Goal: Task Accomplishment & Management: Manage account settings

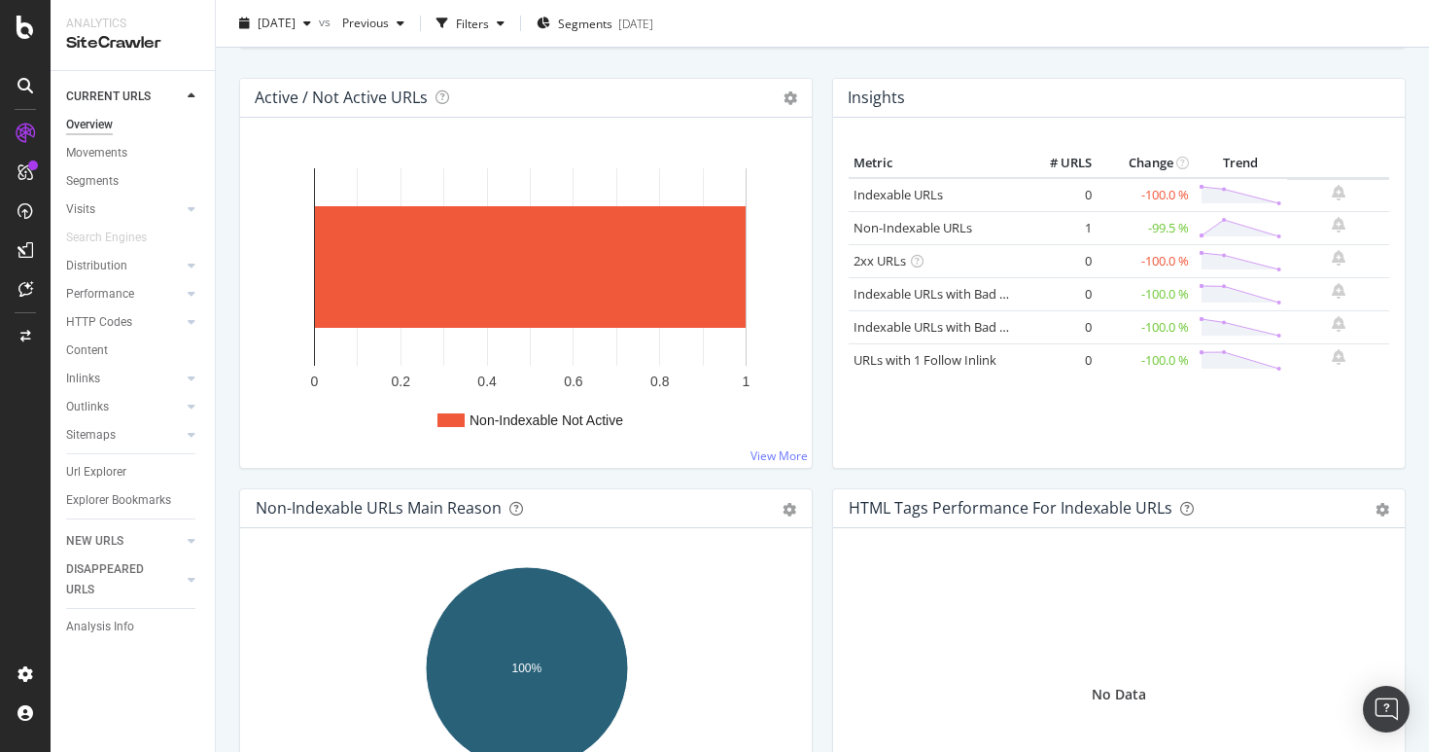
scroll to position [209, 0]
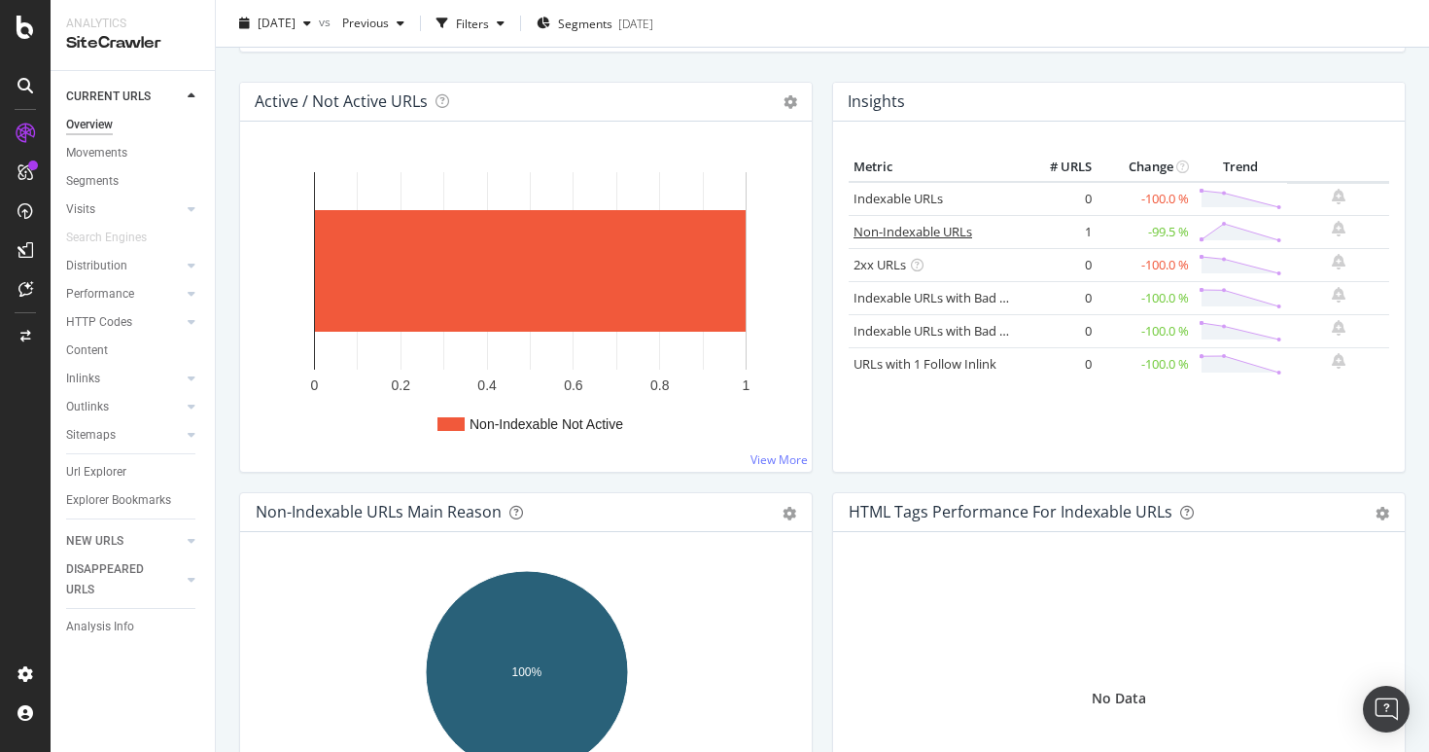
click at [911, 230] on link "Non-Indexable URLs" at bounding box center [913, 232] width 119 height 18
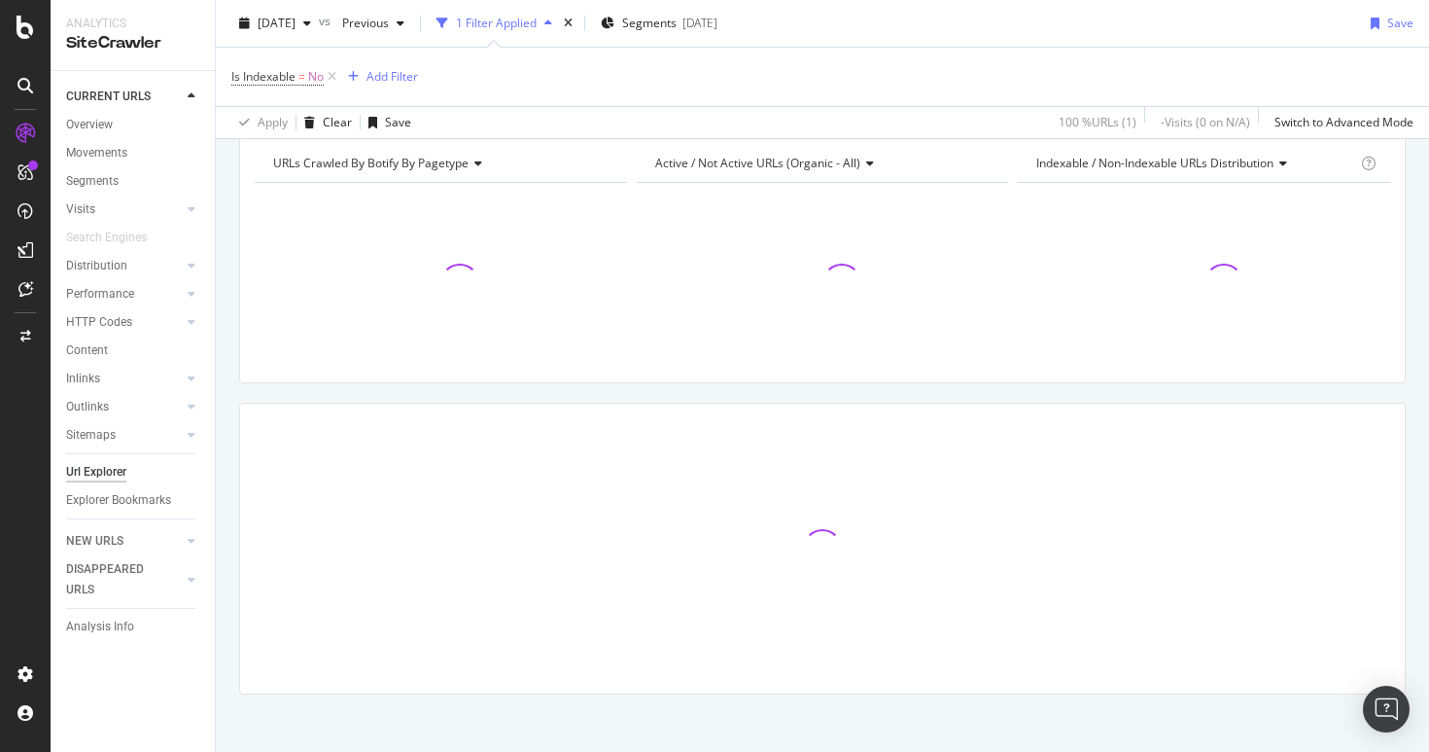
scroll to position [219, 0]
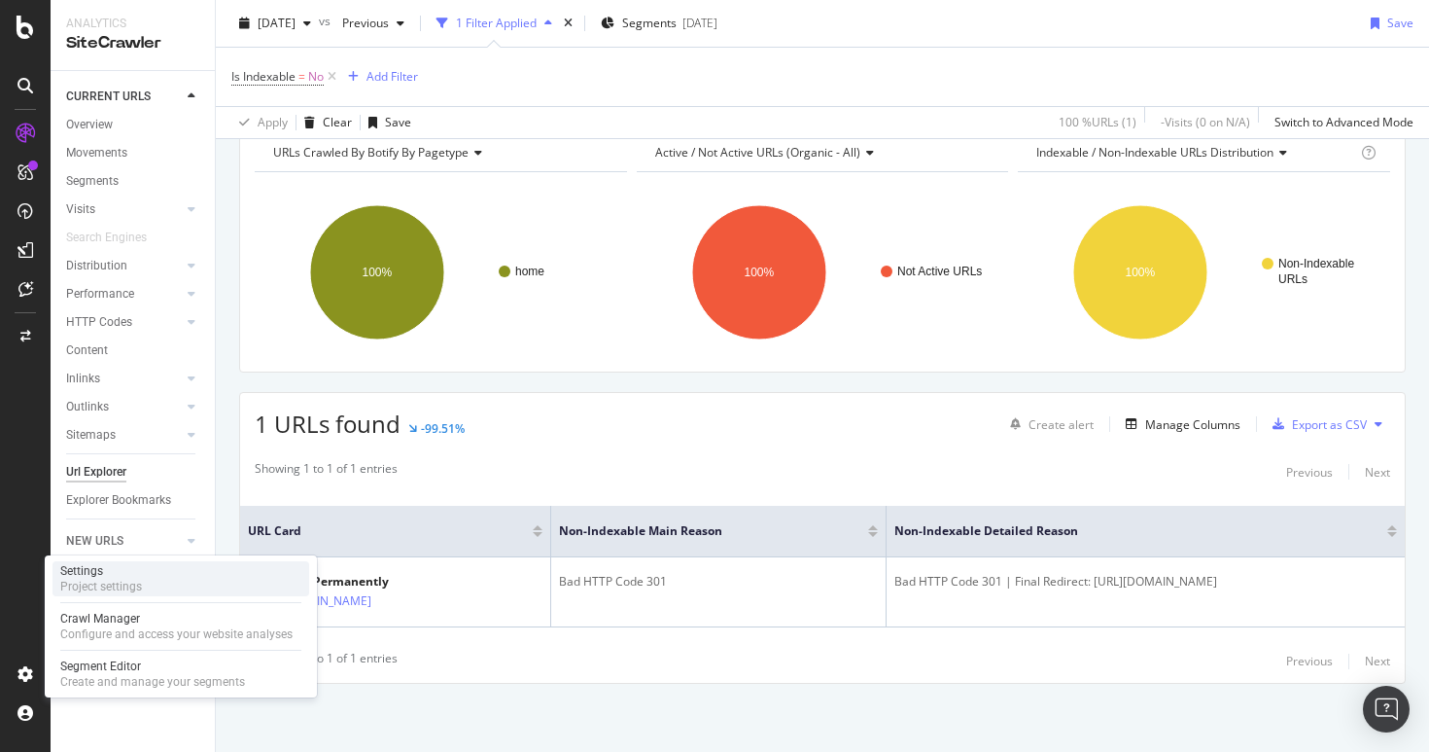
click at [112, 586] on div "Project settings" at bounding box center [101, 586] width 82 height 16
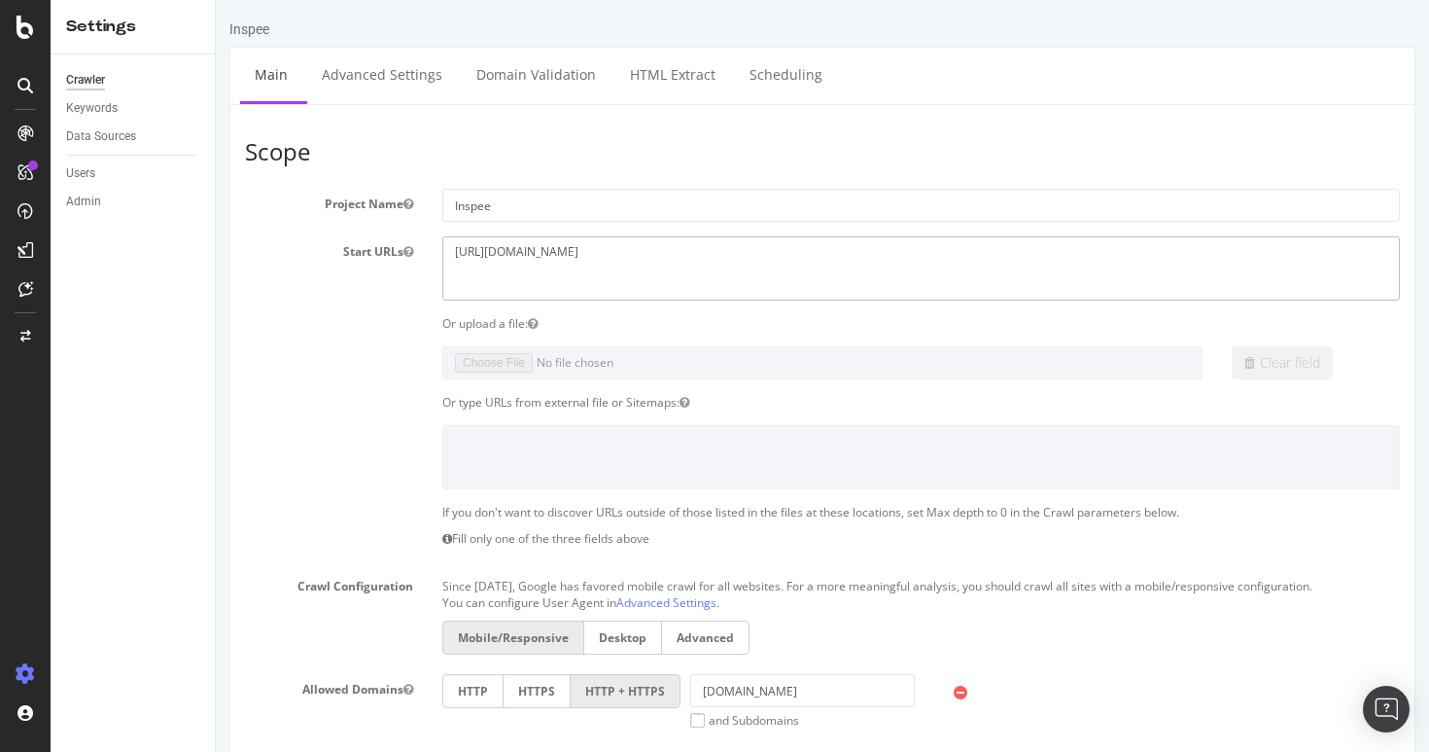
click at [607, 247] on textarea "[URL][DOMAIN_NAME]" at bounding box center [921, 267] width 958 height 63
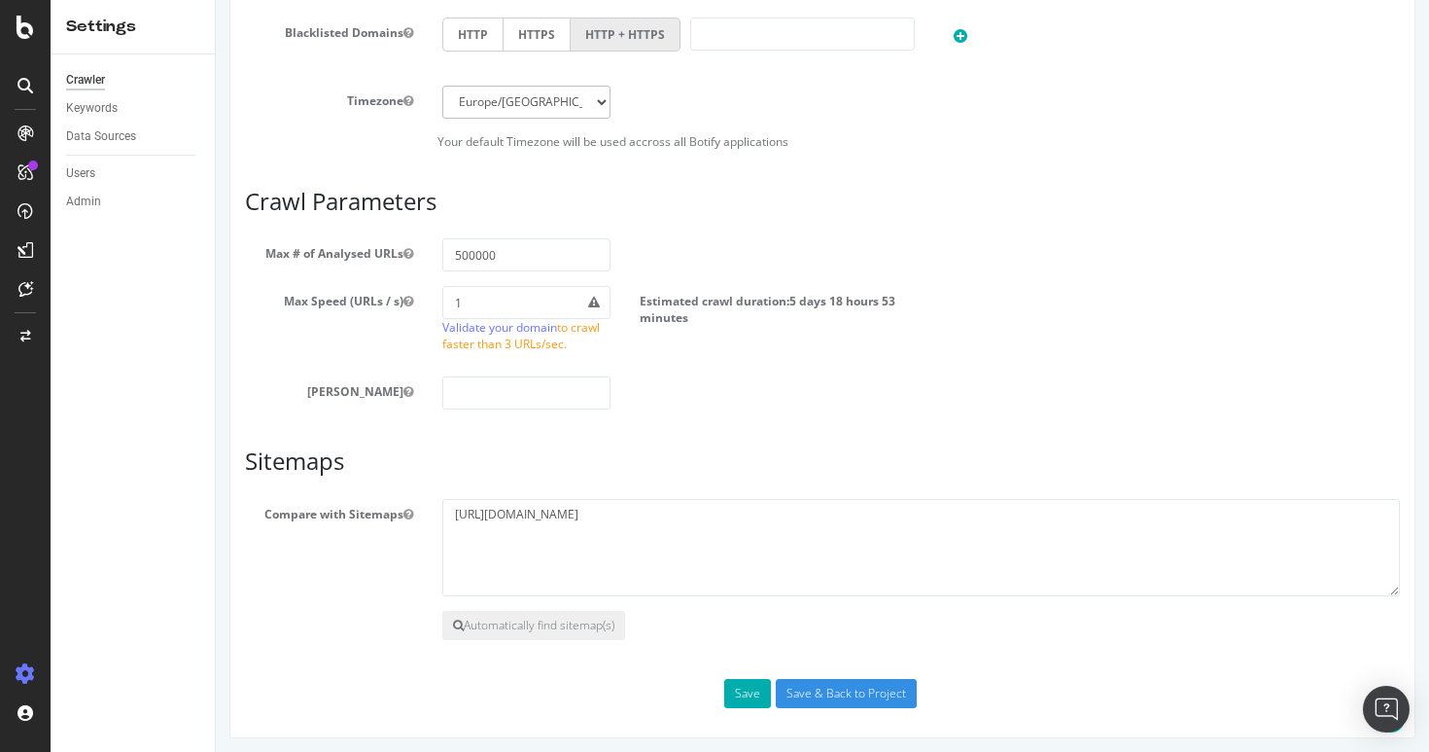
scroll to position [844, 0]
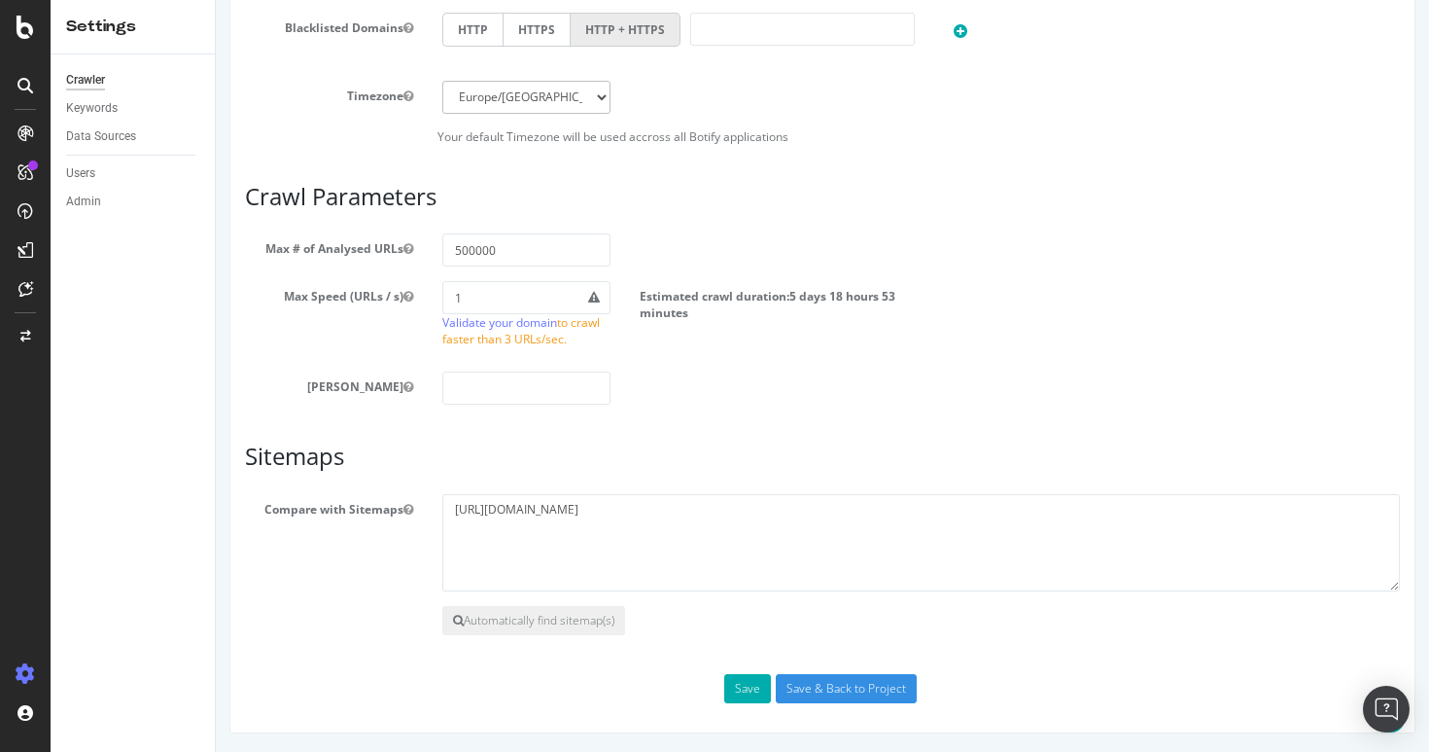
type textarea "[URL][DOMAIN_NAME]"
click at [570, 511] on textarea "[URL][DOMAIN_NAME]" at bounding box center [921, 542] width 958 height 97
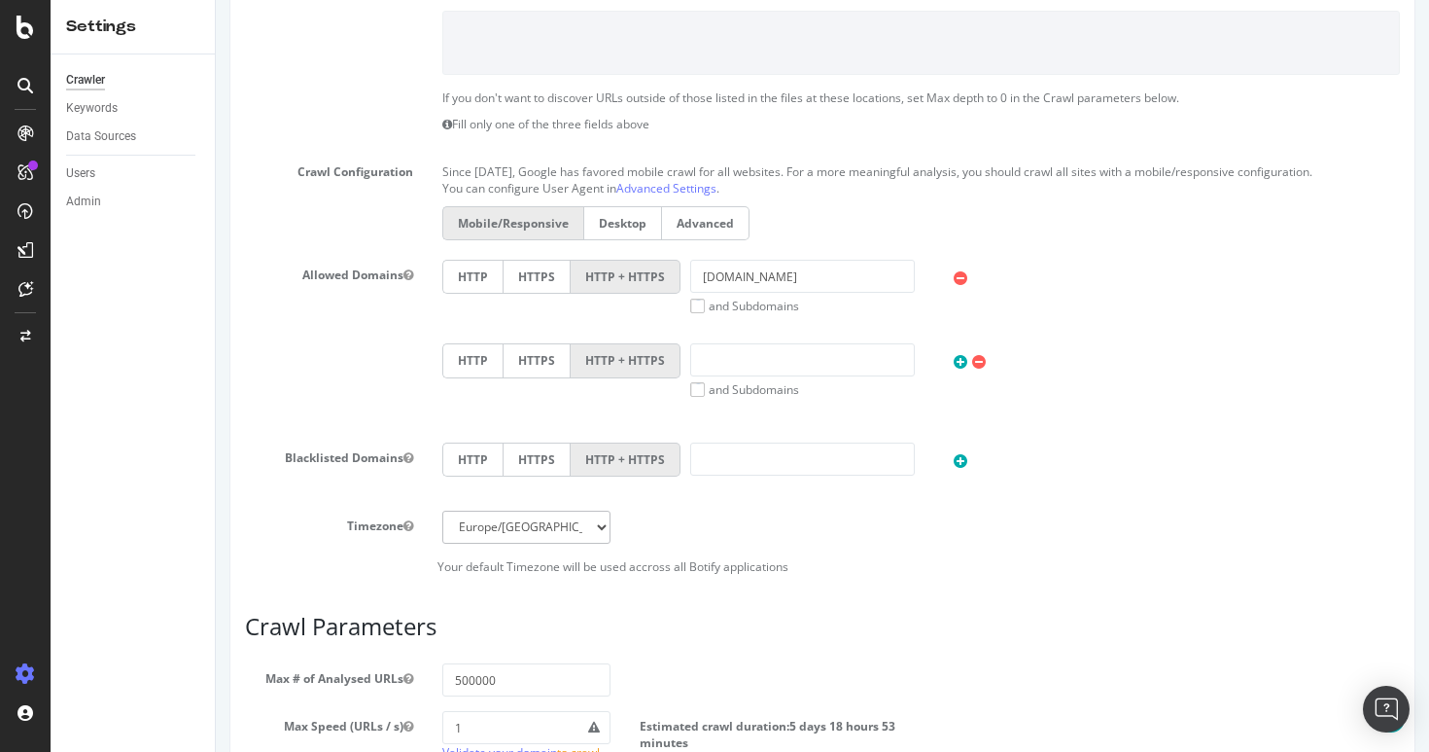
scroll to position [411, 0]
type textarea "[URL][DOMAIN_NAME]"
click at [828, 277] on input "[DOMAIN_NAME]" at bounding box center [802, 279] width 225 height 33
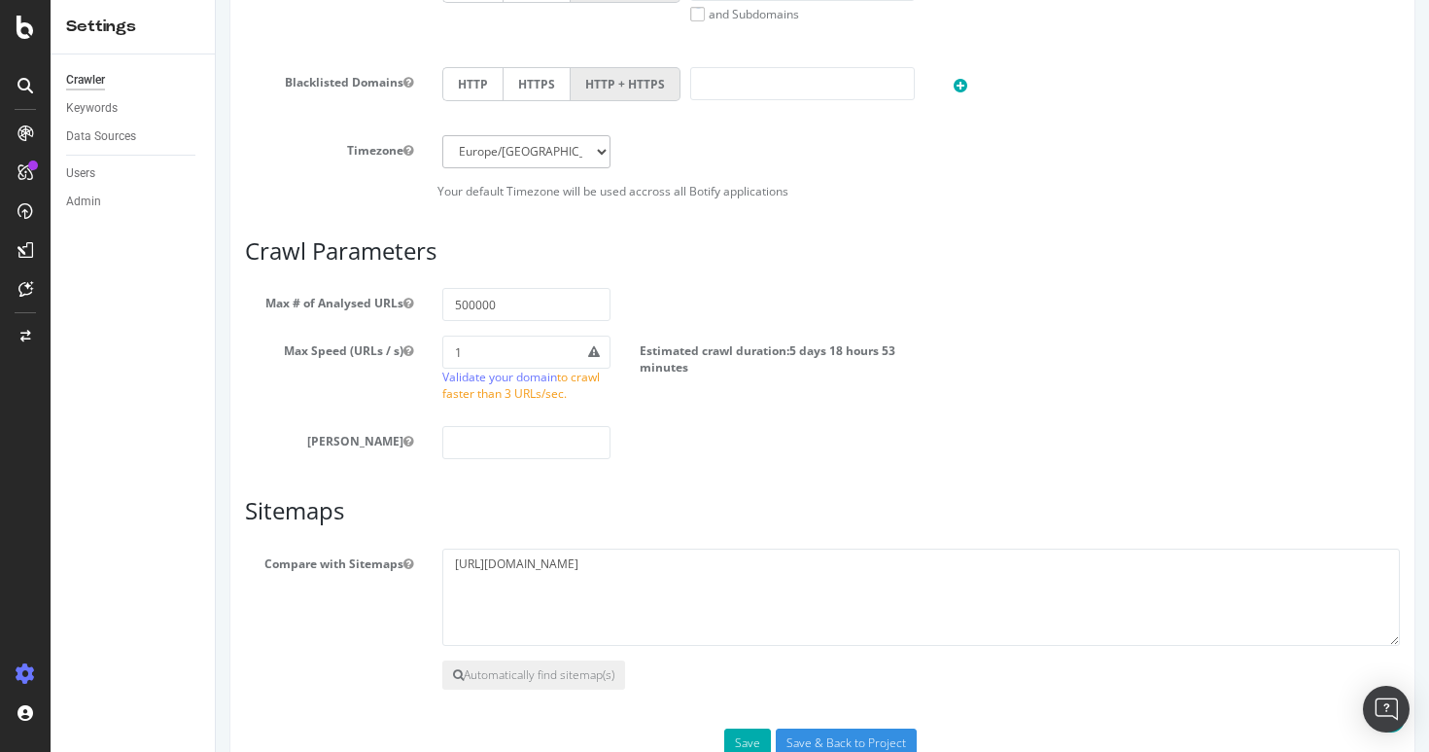
scroll to position [844, 0]
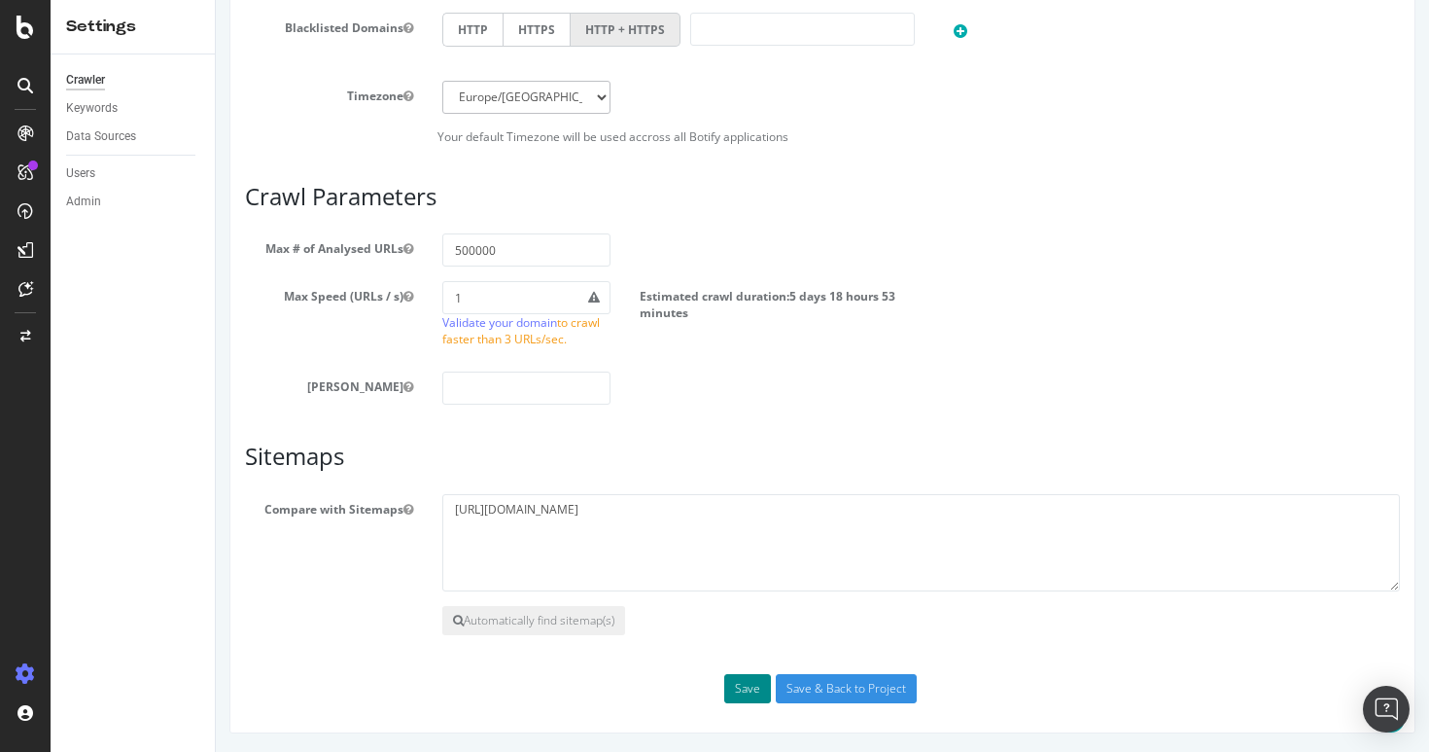
type input "[DOMAIN_NAME]"
click at [733, 694] on button "Save" at bounding box center [747, 688] width 47 height 29
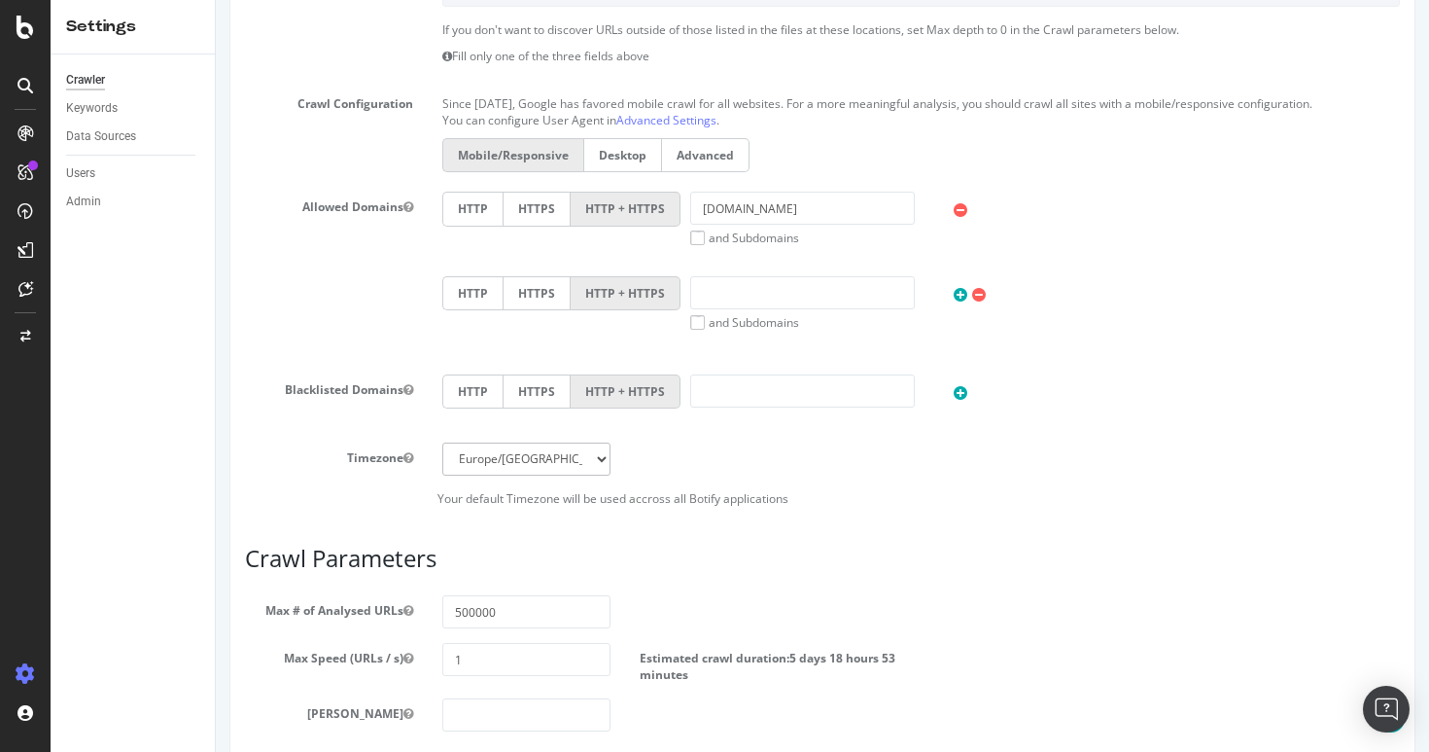
scroll to position [1044, 0]
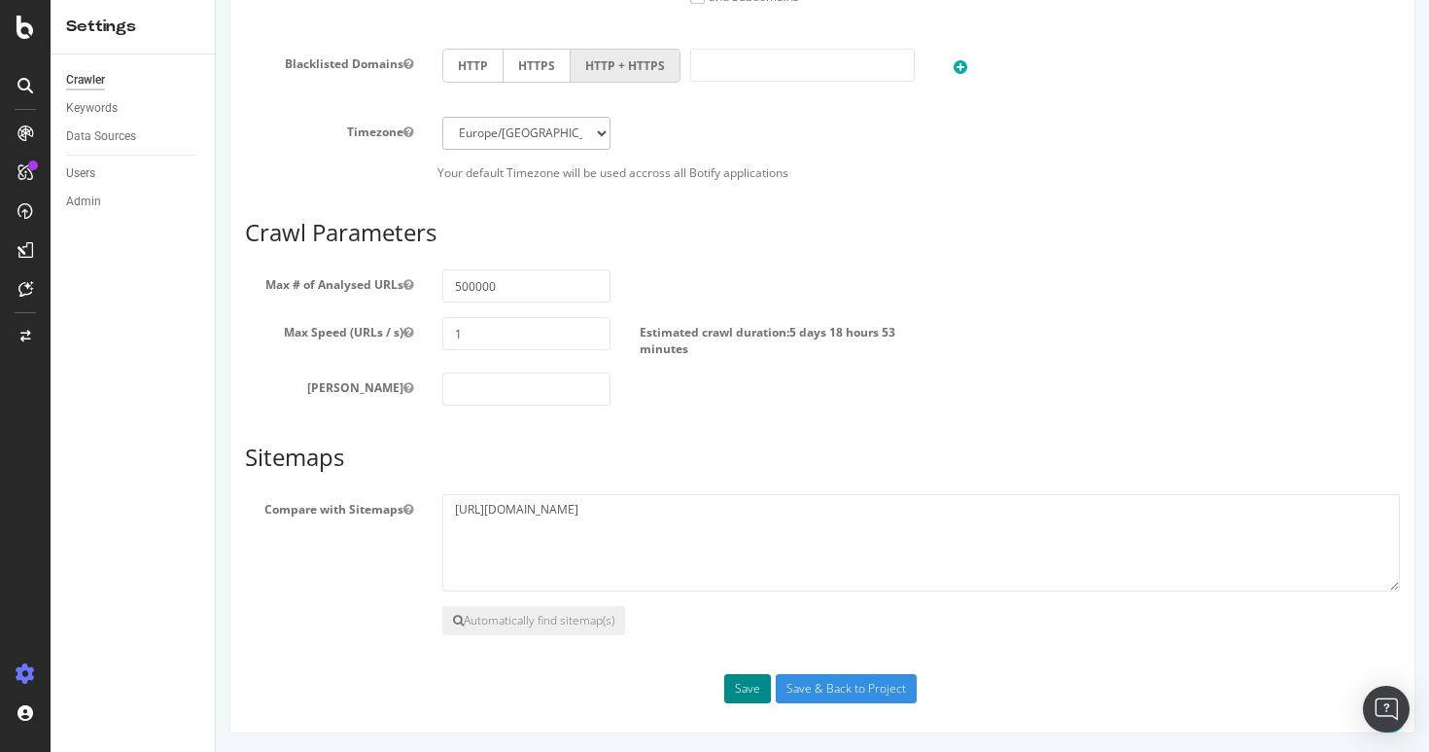
click at [733, 694] on button "Save" at bounding box center [747, 688] width 47 height 29
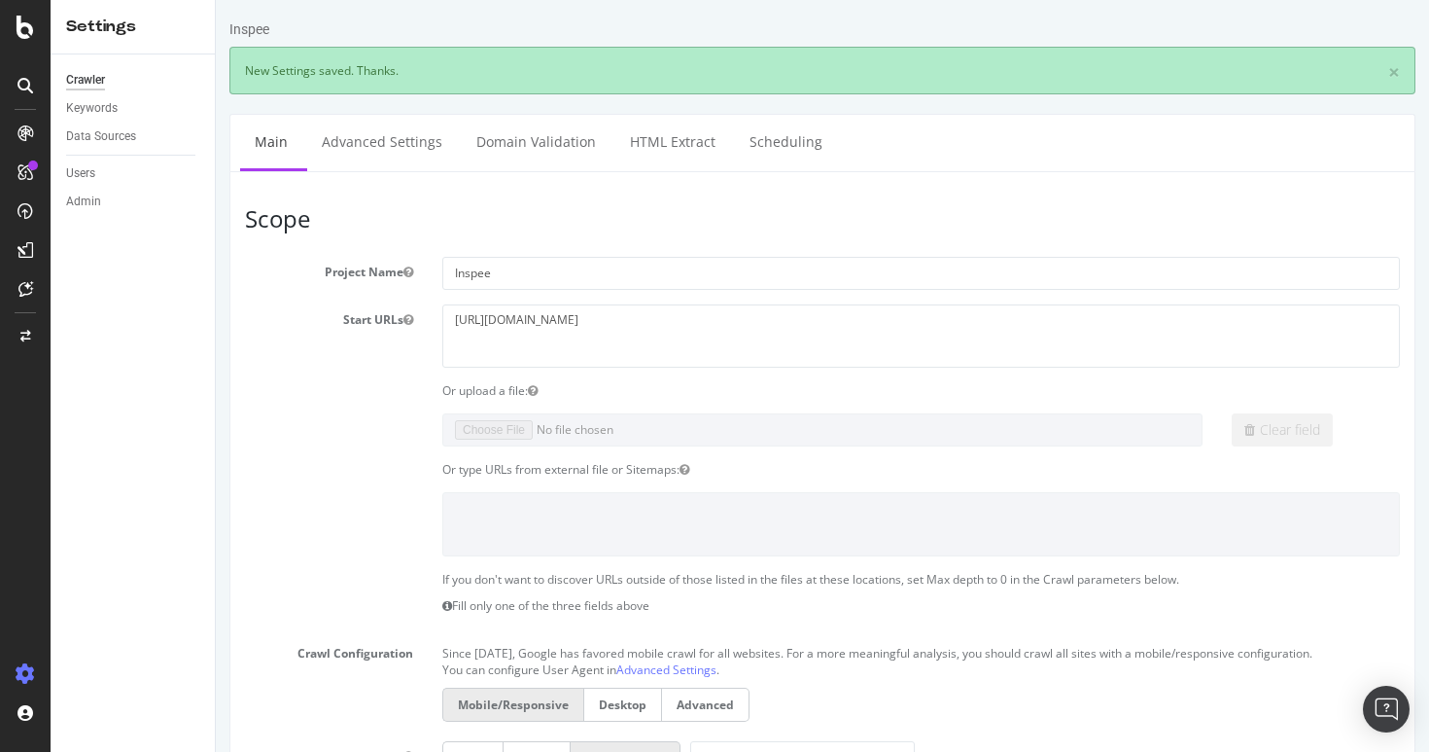
scroll to position [0, 0]
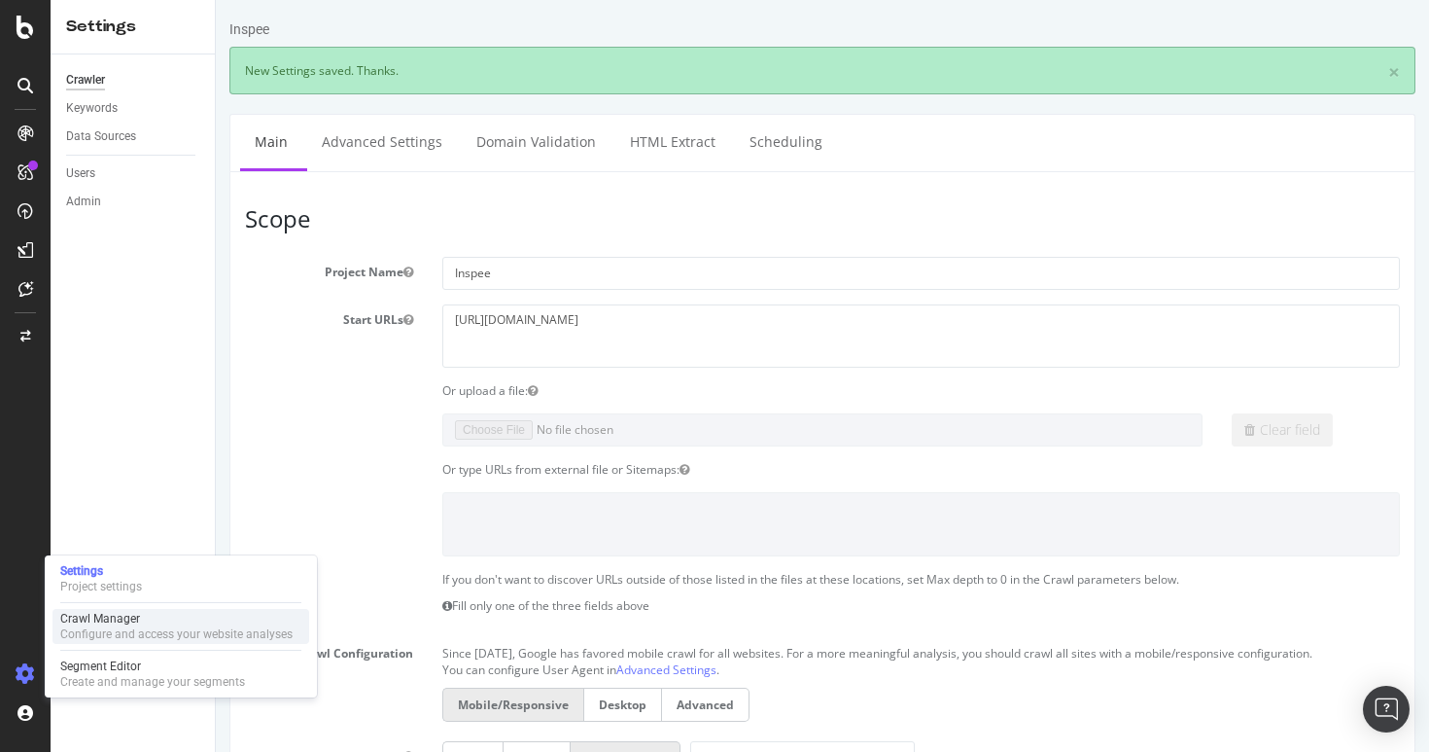
click at [104, 634] on div "Configure and access your website analyses" at bounding box center [176, 634] width 232 height 16
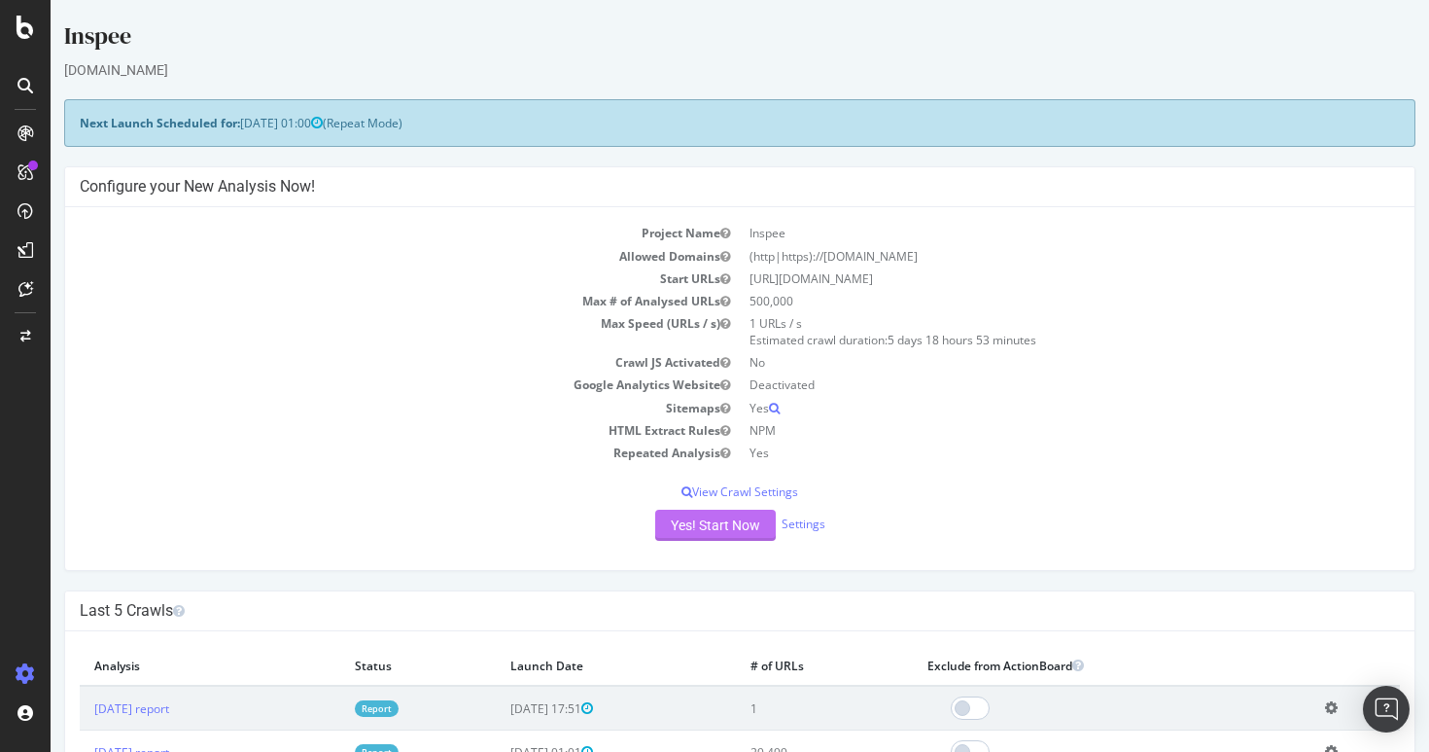
click at [725, 518] on button "Yes! Start Now" at bounding box center [715, 524] width 121 height 31
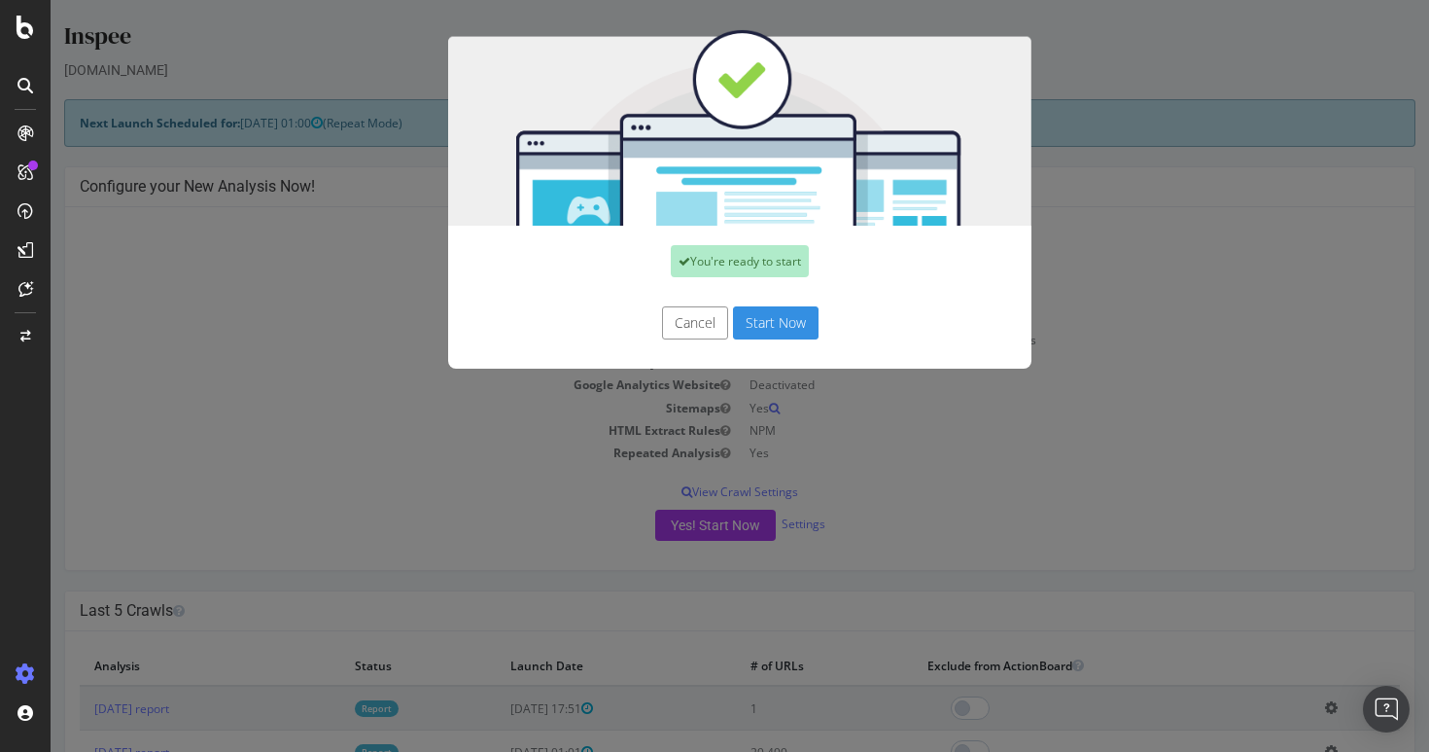
click at [776, 301] on div "Cancel Start Now" at bounding box center [739, 333] width 583 height 72
click at [776, 304] on div "Cancel Start Now" at bounding box center [739, 333] width 583 height 72
click at [775, 310] on button "Start Now" at bounding box center [776, 322] width 86 height 33
